Goal: Transaction & Acquisition: Book appointment/travel/reservation

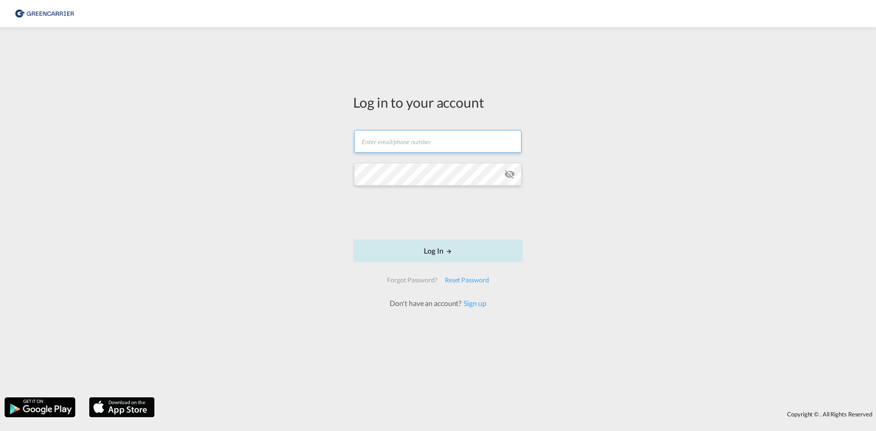
type input "[EMAIL_ADDRESS][DOMAIN_NAME]"
click at [423, 254] on button "Log In" at bounding box center [438, 251] width 170 height 23
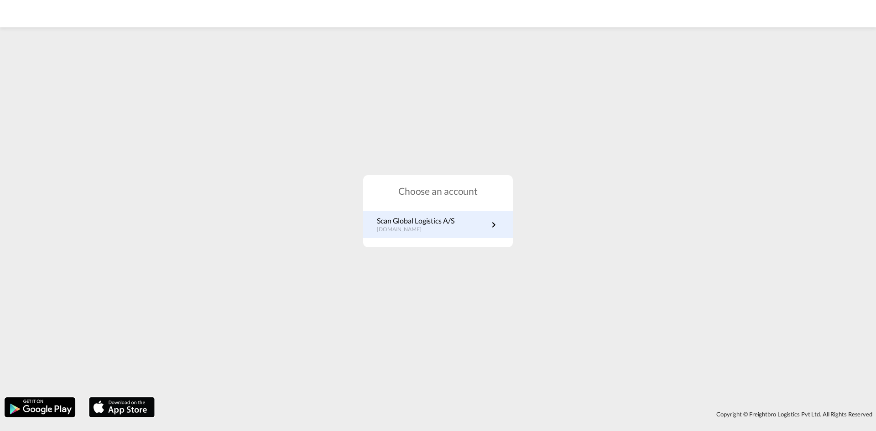
click at [429, 222] on p "Scan Global Logistics A/S" at bounding box center [416, 221] width 78 height 10
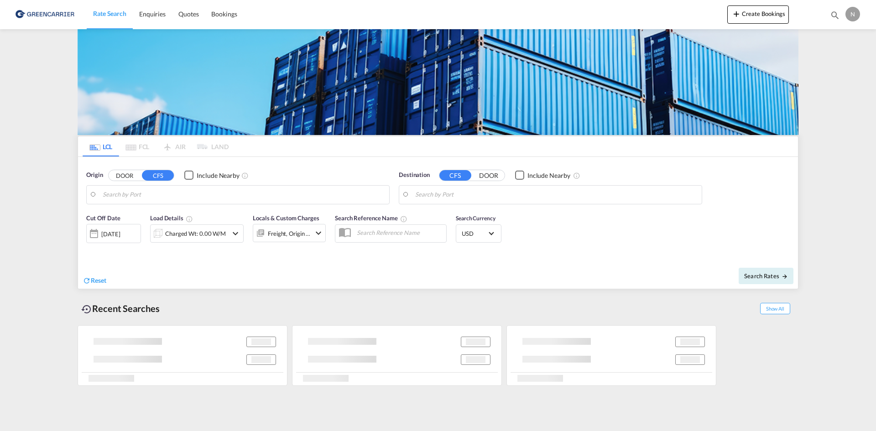
type input "DK-2880, Bagsværd"
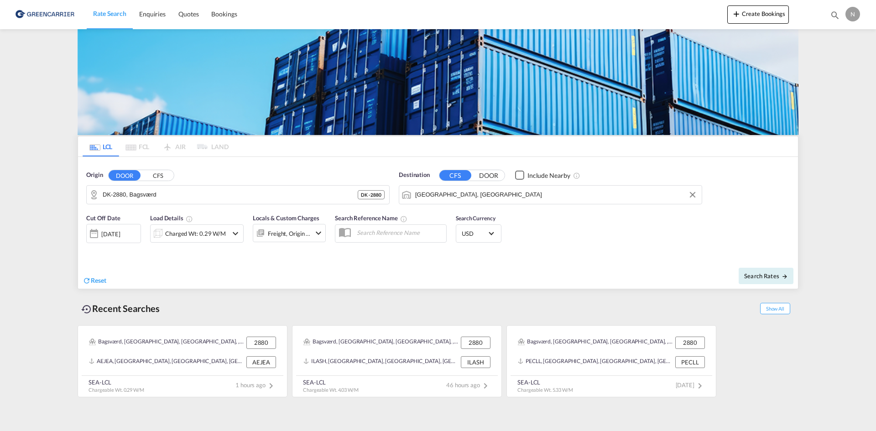
click at [460, 195] on input "Jebel Ali, AEJEA" at bounding box center [556, 195] width 282 height 14
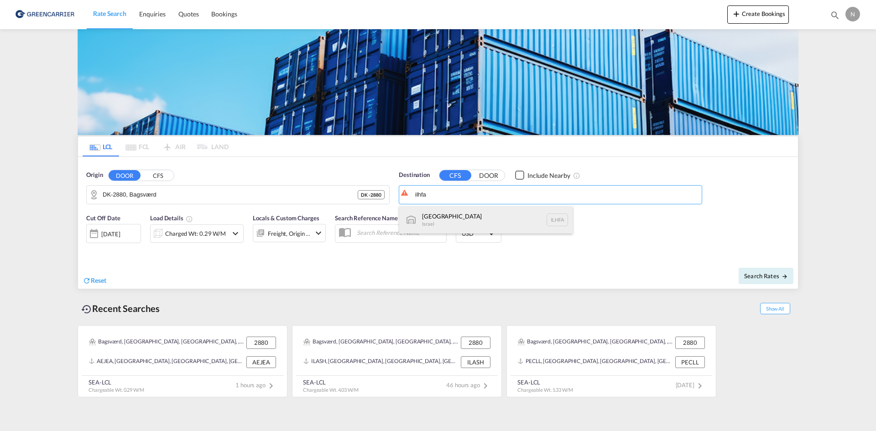
click at [459, 214] on div "Haifa Israel ILHFA" at bounding box center [485, 219] width 173 height 27
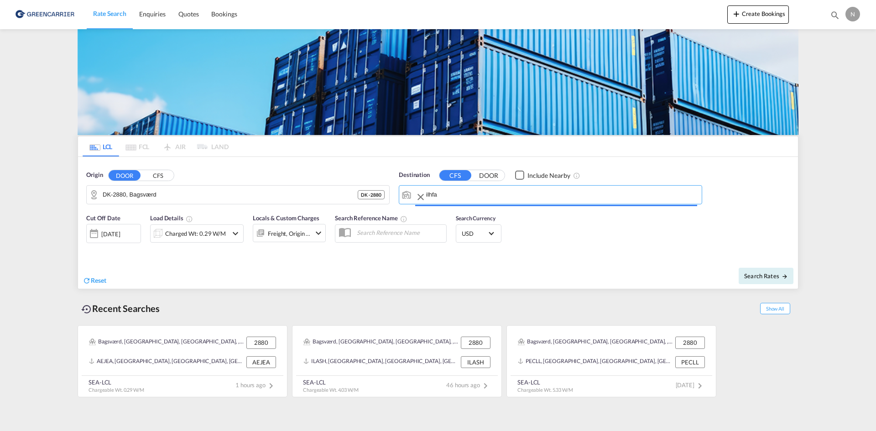
type input "Haifa, ILHFA"
click at [168, 233] on div "Charged Wt: 0.29 W/M" at bounding box center [195, 233] width 61 height 13
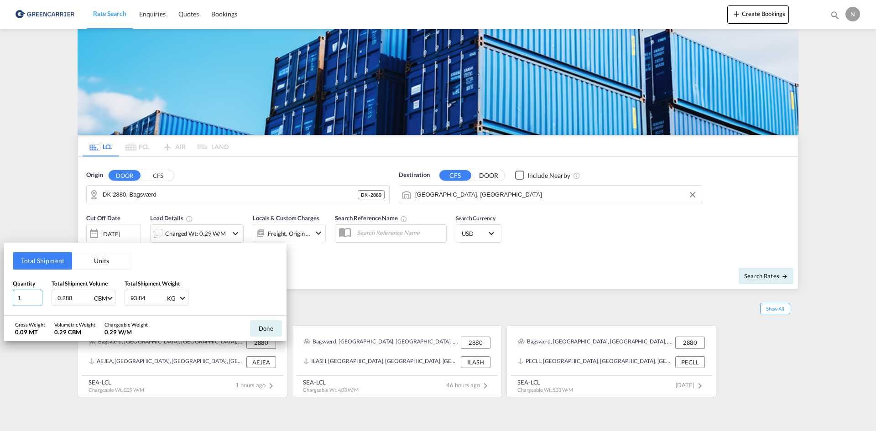
click at [39, 293] on input "1" at bounding box center [28, 298] width 30 height 16
click at [37, 295] on input "2" at bounding box center [28, 298] width 30 height 16
click at [37, 295] on input "3" at bounding box center [28, 298] width 30 height 16
click at [37, 295] on input "4" at bounding box center [28, 298] width 30 height 16
click at [37, 295] on input "5" at bounding box center [28, 298] width 30 height 16
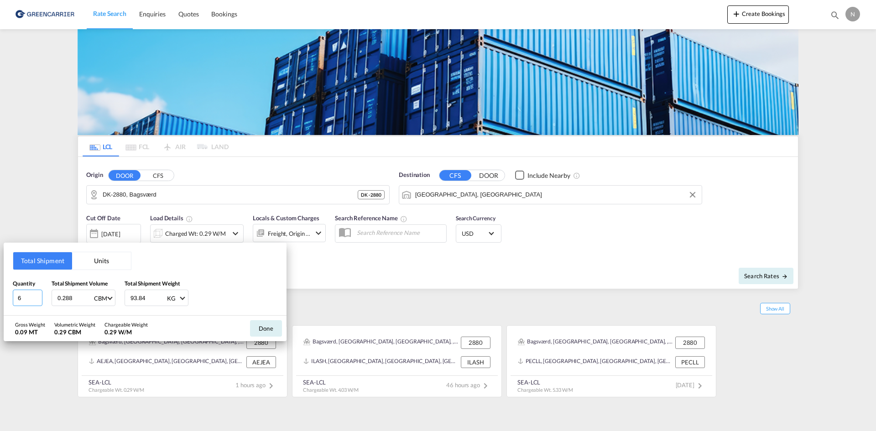
click at [37, 295] on input "6" at bounding box center [28, 298] width 30 height 16
click at [38, 296] on input "7" at bounding box center [28, 298] width 30 height 16
click at [38, 296] on input "8" at bounding box center [28, 298] width 30 height 16
type input "9"
click at [38, 296] on input "9" at bounding box center [28, 298] width 30 height 16
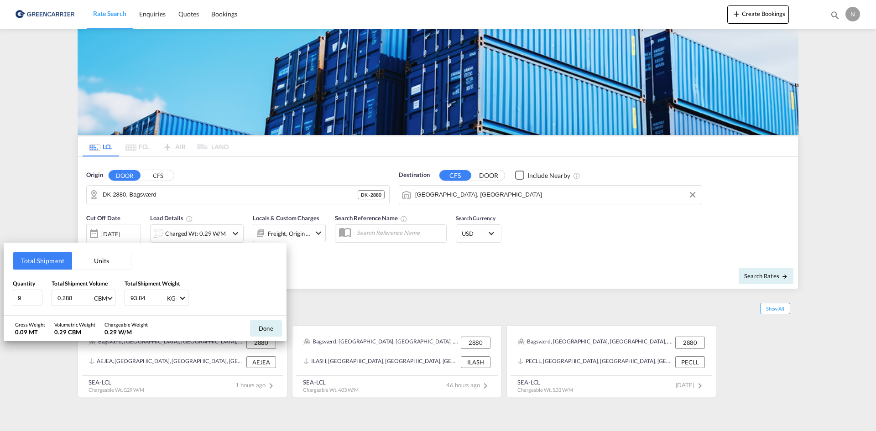
click at [58, 299] on input "0.288" at bounding box center [75, 298] width 37 height 16
type input "9.072"
type input "2597.160"
click at [272, 328] on button "Done" at bounding box center [266, 328] width 32 height 16
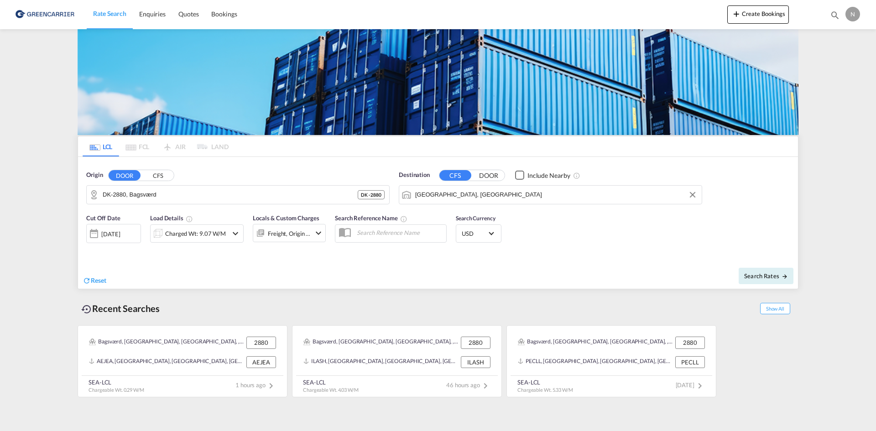
click at [300, 231] on div "Freight, Origin +1" at bounding box center [289, 233] width 43 height 13
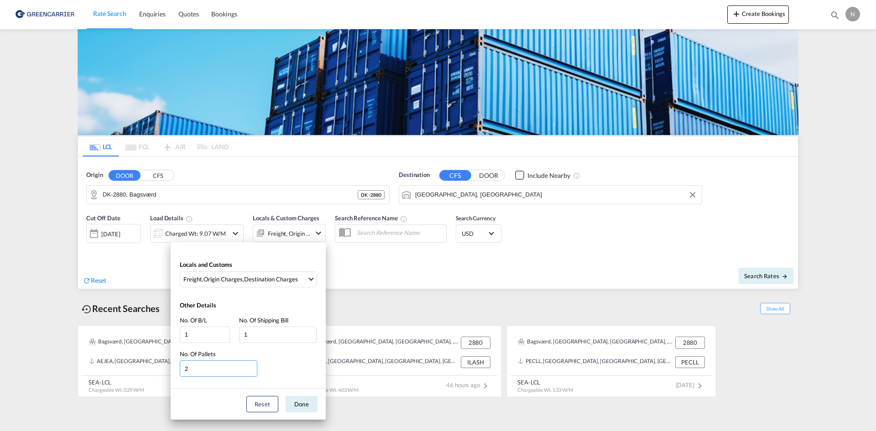
click at [255, 366] on input "2" at bounding box center [219, 369] width 78 height 16
click at [255, 366] on input "3" at bounding box center [219, 369] width 78 height 16
click at [255, 366] on input "4" at bounding box center [219, 369] width 78 height 16
click at [255, 366] on input "5" at bounding box center [219, 369] width 78 height 16
click at [255, 366] on input "6" at bounding box center [219, 369] width 78 height 16
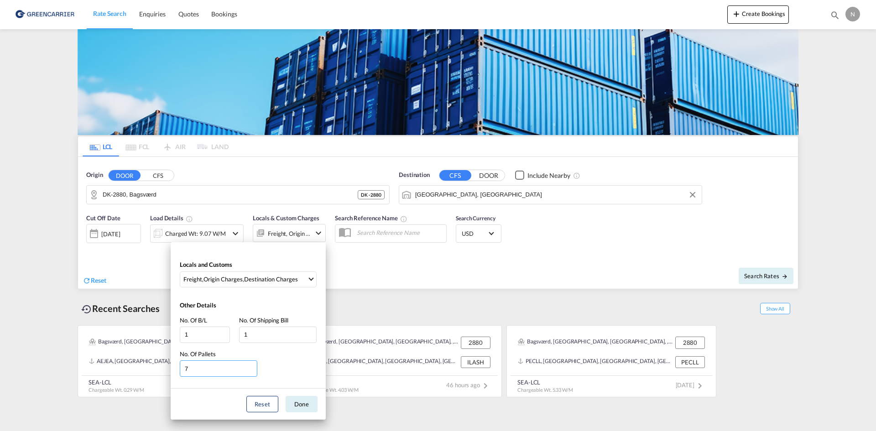
click at [255, 366] on input "7" at bounding box center [219, 369] width 78 height 16
click at [255, 366] on input "8" at bounding box center [219, 369] width 78 height 16
type input "9"
click at [255, 366] on input "9" at bounding box center [219, 369] width 78 height 16
click at [297, 407] on button "Done" at bounding box center [302, 404] width 32 height 16
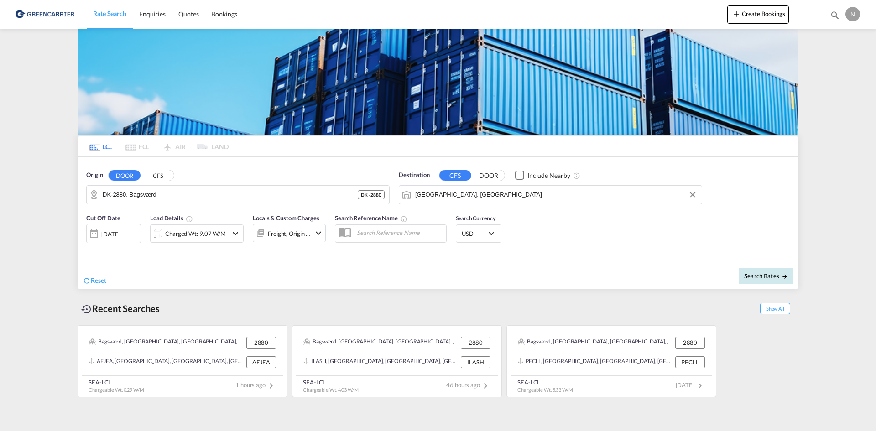
click at [763, 278] on span "Search Rates" at bounding box center [766, 276] width 44 height 7
type input "2880 to ILHFA / 5 Sep 2025"
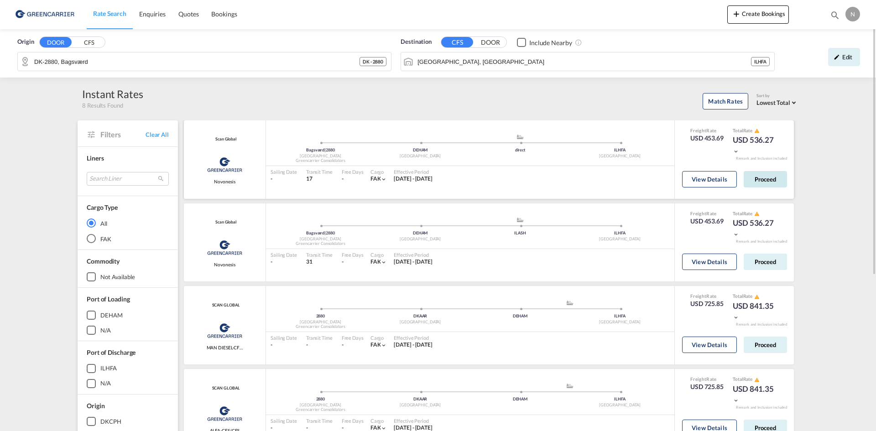
click at [756, 184] on button "Proceed" at bounding box center [765, 179] width 43 height 16
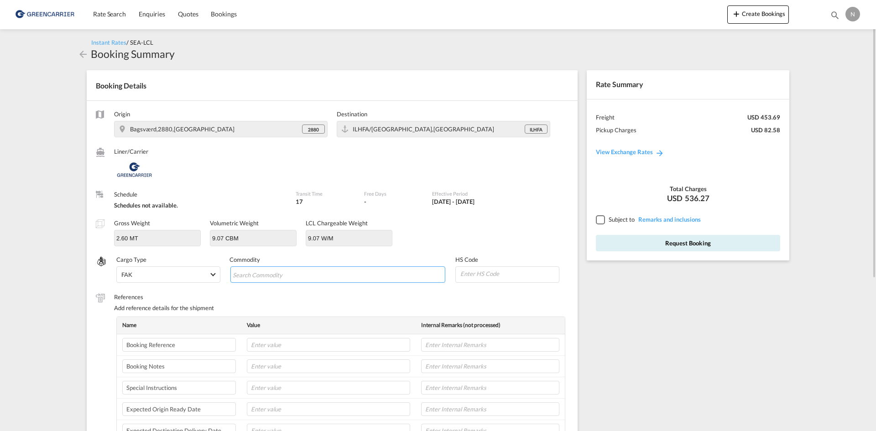
click at [278, 279] on input "Search Commodity" at bounding box center [275, 275] width 84 height 15
type input "ENZYMES"
type input "350790"
click at [272, 347] on input "text" at bounding box center [328, 345] width 163 height 14
paste input "CPH32106788"
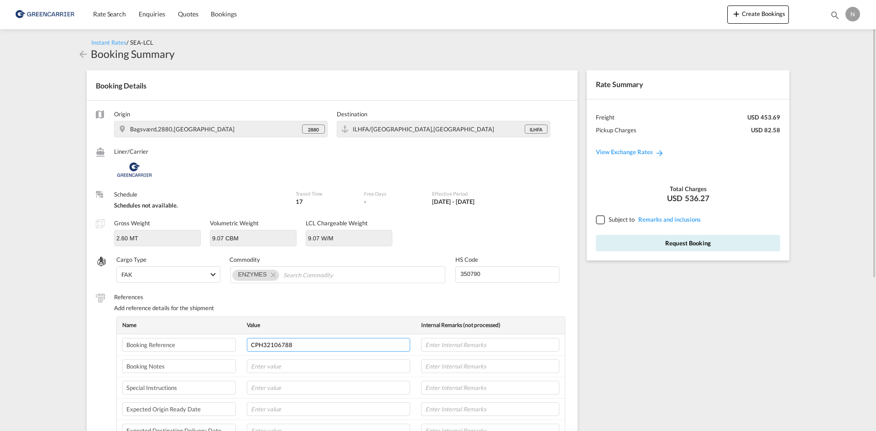
type input "CPH32106788"
type input "NOVNESIS"
type input "11-09"
type input "8L"
click at [597, 221] on div at bounding box center [600, 219] width 8 height 8
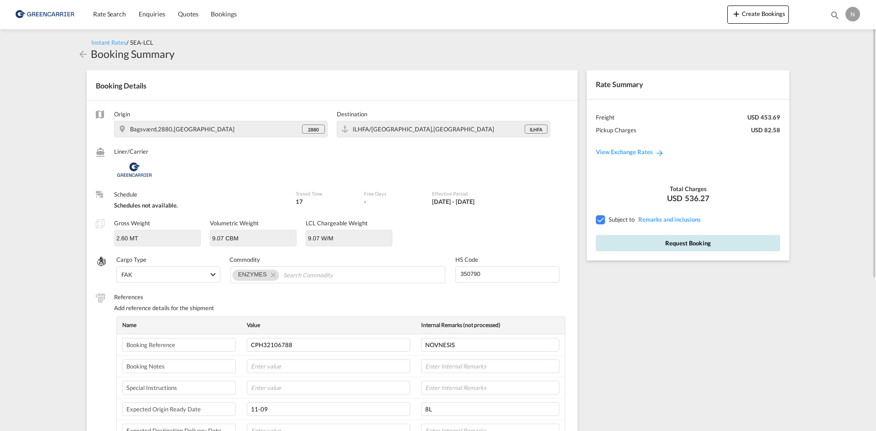
click at [601, 241] on button "Request Booking" at bounding box center [688, 243] width 184 height 16
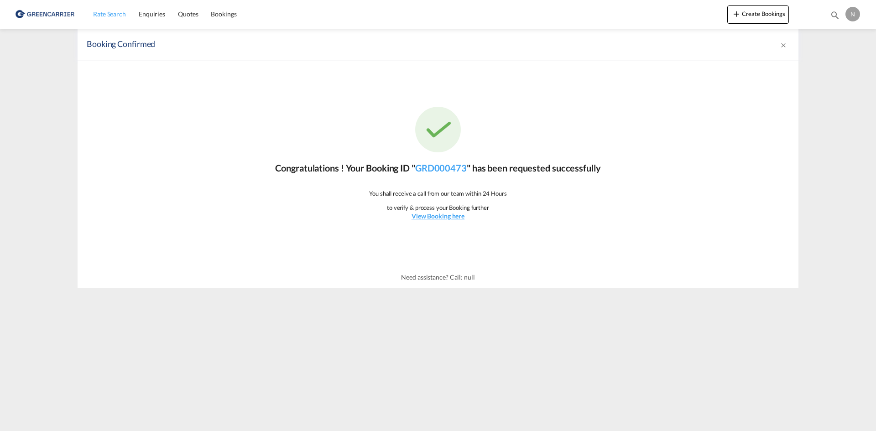
click at [105, 14] on span "Rate Search" at bounding box center [109, 14] width 33 height 8
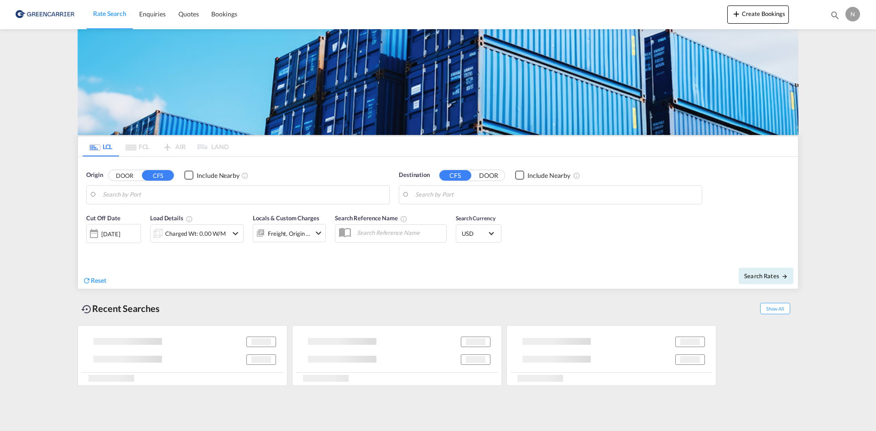
type input "DK-2880, Bagsværd"
type input "Haifa, ILHFA"
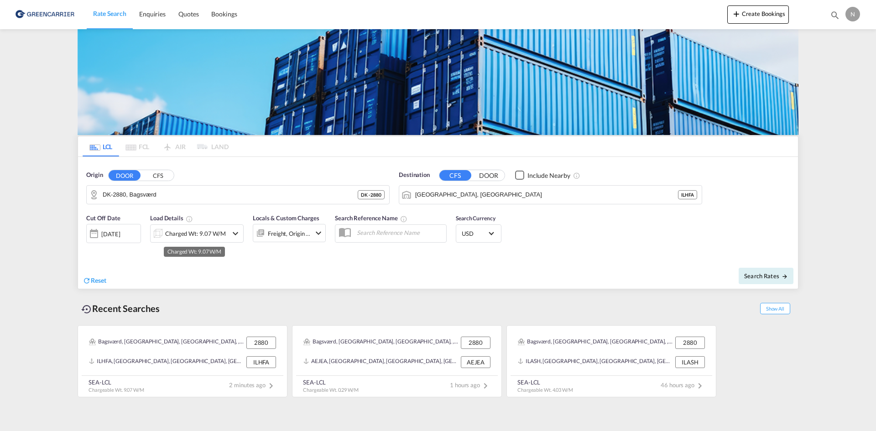
click at [182, 230] on div "Charged Wt: 9.07 W/M" at bounding box center [195, 233] width 61 height 13
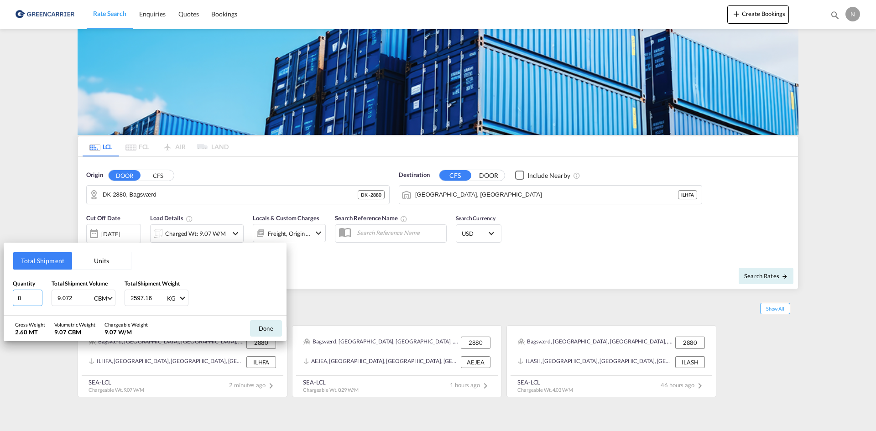
click at [38, 300] on input "8" at bounding box center [28, 298] width 30 height 16
click at [38, 300] on input "7" at bounding box center [28, 298] width 30 height 16
click at [38, 300] on input "6" at bounding box center [28, 298] width 30 height 16
click at [38, 300] on input "5" at bounding box center [28, 298] width 30 height 16
click at [38, 300] on input "4" at bounding box center [28, 298] width 30 height 16
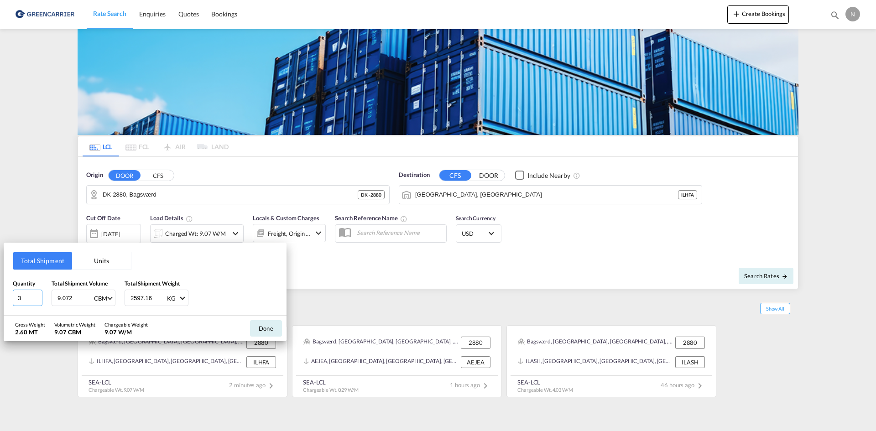
click at [38, 300] on input "3" at bounding box center [28, 298] width 30 height 16
click at [38, 300] on input "2" at bounding box center [28, 298] width 30 height 16
type input "1"
click at [38, 300] on input "1" at bounding box center [28, 298] width 30 height 16
click at [66, 299] on input "9.072" at bounding box center [75, 298] width 37 height 16
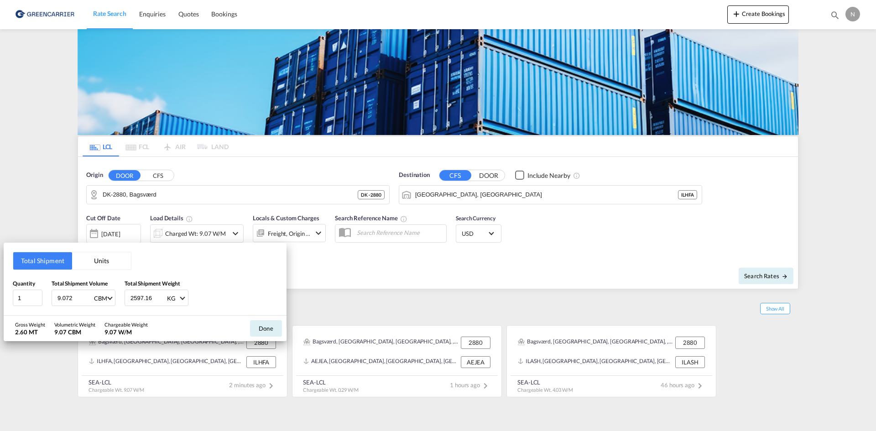
click at [66, 299] on input "9.072" at bounding box center [75, 298] width 37 height 16
type input "0.624"
type input "72.820"
click at [267, 329] on button "Done" at bounding box center [266, 328] width 32 height 16
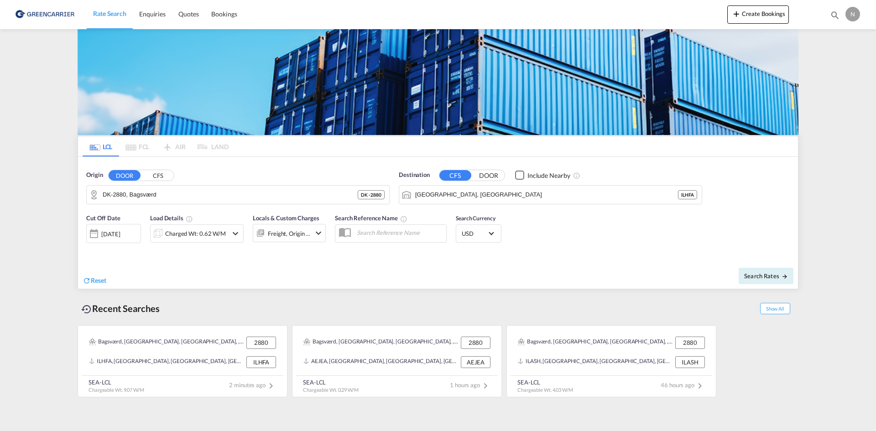
click at [293, 231] on div "Freight, Origin +1" at bounding box center [289, 233] width 43 height 13
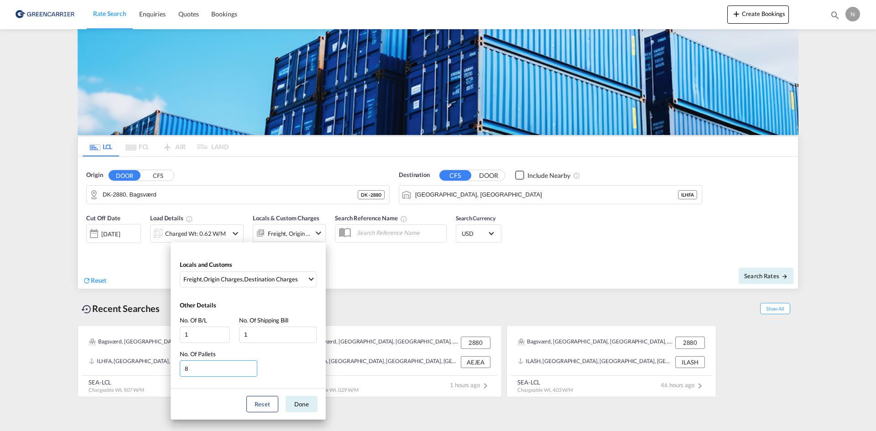
click at [251, 372] on input "8" at bounding box center [219, 369] width 78 height 16
click at [251, 372] on input "7" at bounding box center [219, 369] width 78 height 16
click at [251, 372] on input "6" at bounding box center [219, 369] width 78 height 16
click at [252, 372] on input "5" at bounding box center [219, 369] width 78 height 16
click at [252, 372] on input "4" at bounding box center [219, 369] width 78 height 16
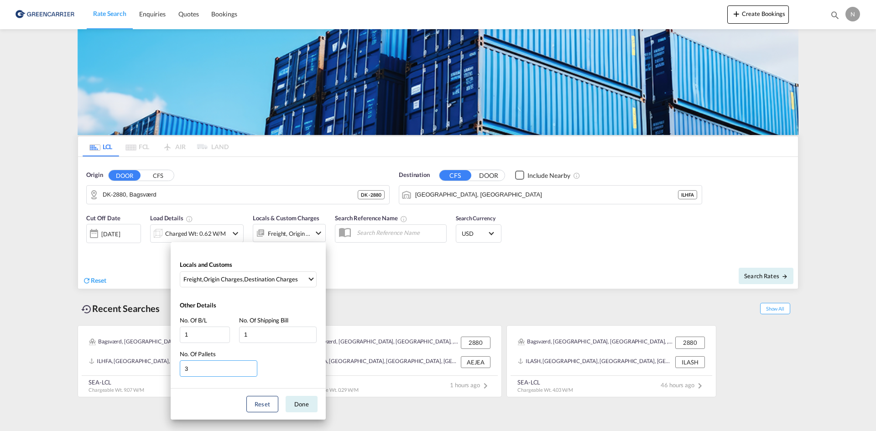
click at [252, 372] on input "3" at bounding box center [219, 369] width 78 height 16
click at [252, 372] on input "2" at bounding box center [219, 369] width 78 height 16
type input "1"
click at [252, 372] on input "1" at bounding box center [219, 369] width 78 height 16
click at [304, 407] on button "Done" at bounding box center [302, 404] width 32 height 16
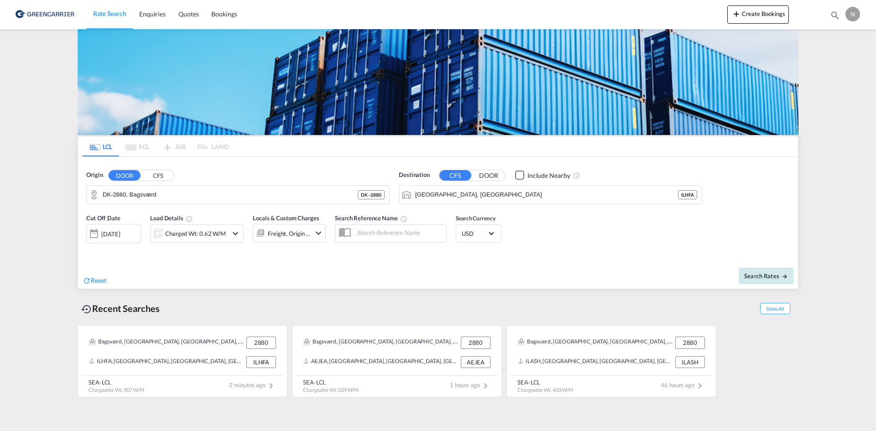
click at [765, 278] on span "Search Rates" at bounding box center [766, 276] width 44 height 7
type input "2880 to ILHFA / 5 Sep 2025"
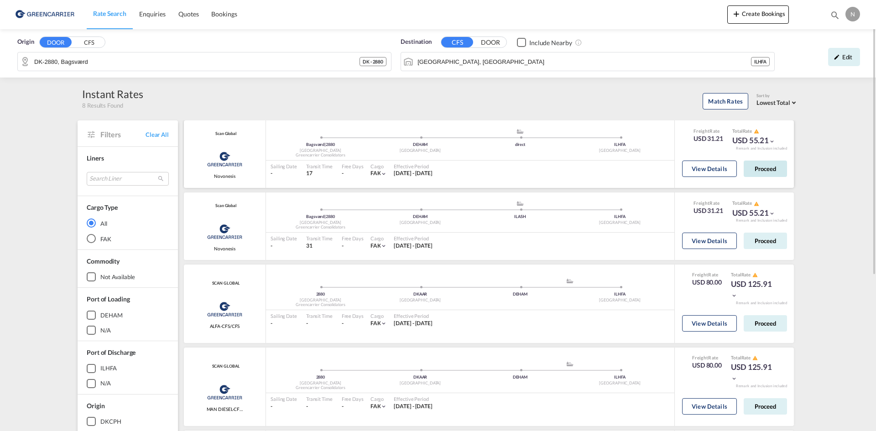
click at [769, 170] on button "Proceed" at bounding box center [765, 169] width 43 height 16
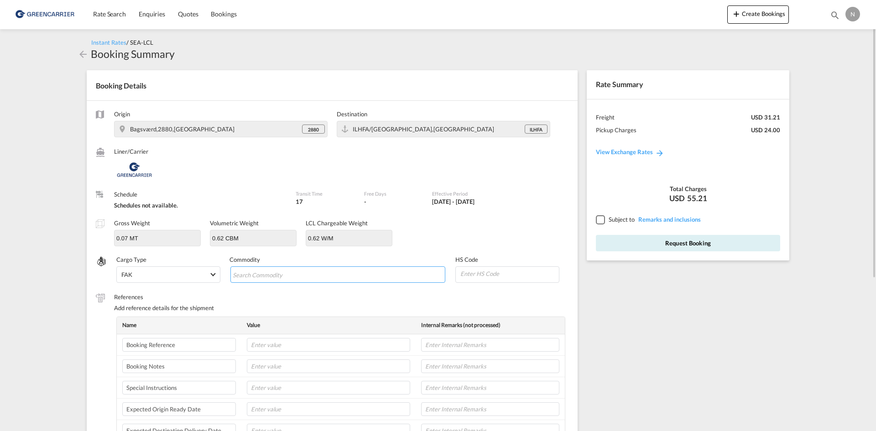
click at [297, 278] on input "Search Commodity" at bounding box center [275, 275] width 84 height 15
type input "ENZYMES"
type input "350790"
click at [325, 347] on input "text" at bounding box center [328, 345] width 163 height 14
paste input "CPH32106789"
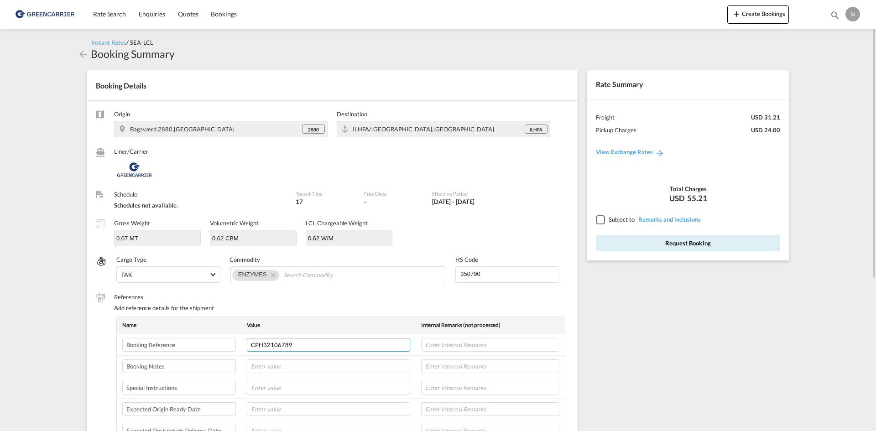
type input "CPH32106789"
type input "NOVONESIS"
type input "11-09"
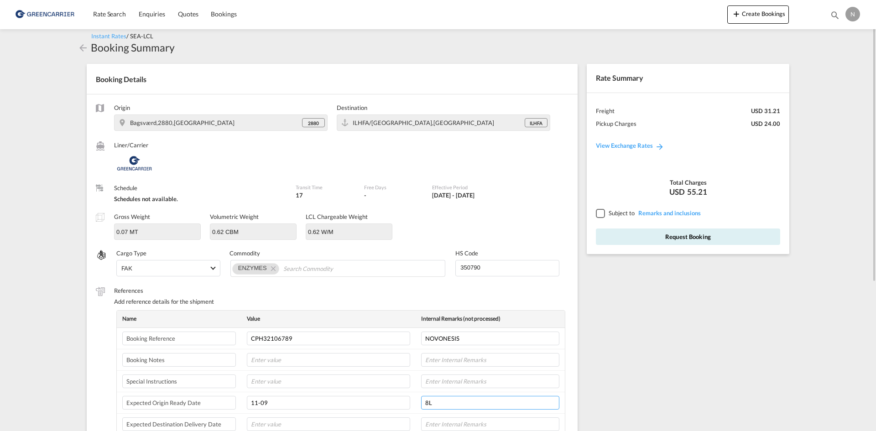
type input "8L"
click at [604, 216] on div at bounding box center [600, 213] width 8 height 8
click at [619, 233] on button "Request Booking" at bounding box center [688, 237] width 184 height 16
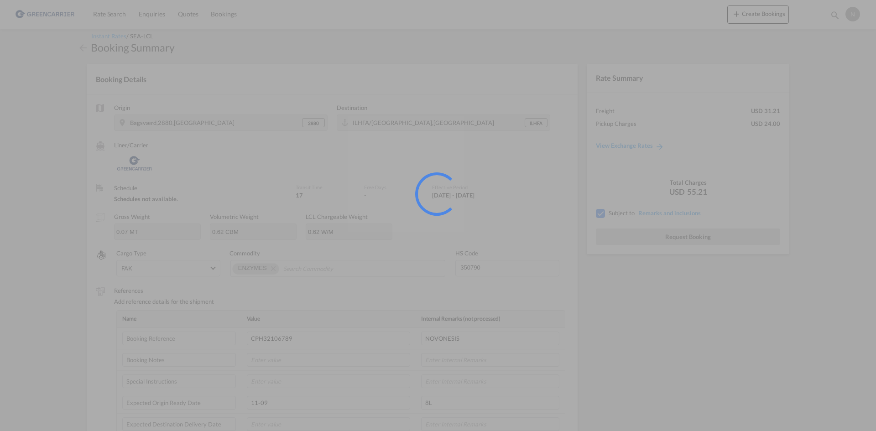
scroll to position [0, 0]
